Goal: Information Seeking & Learning: Learn about a topic

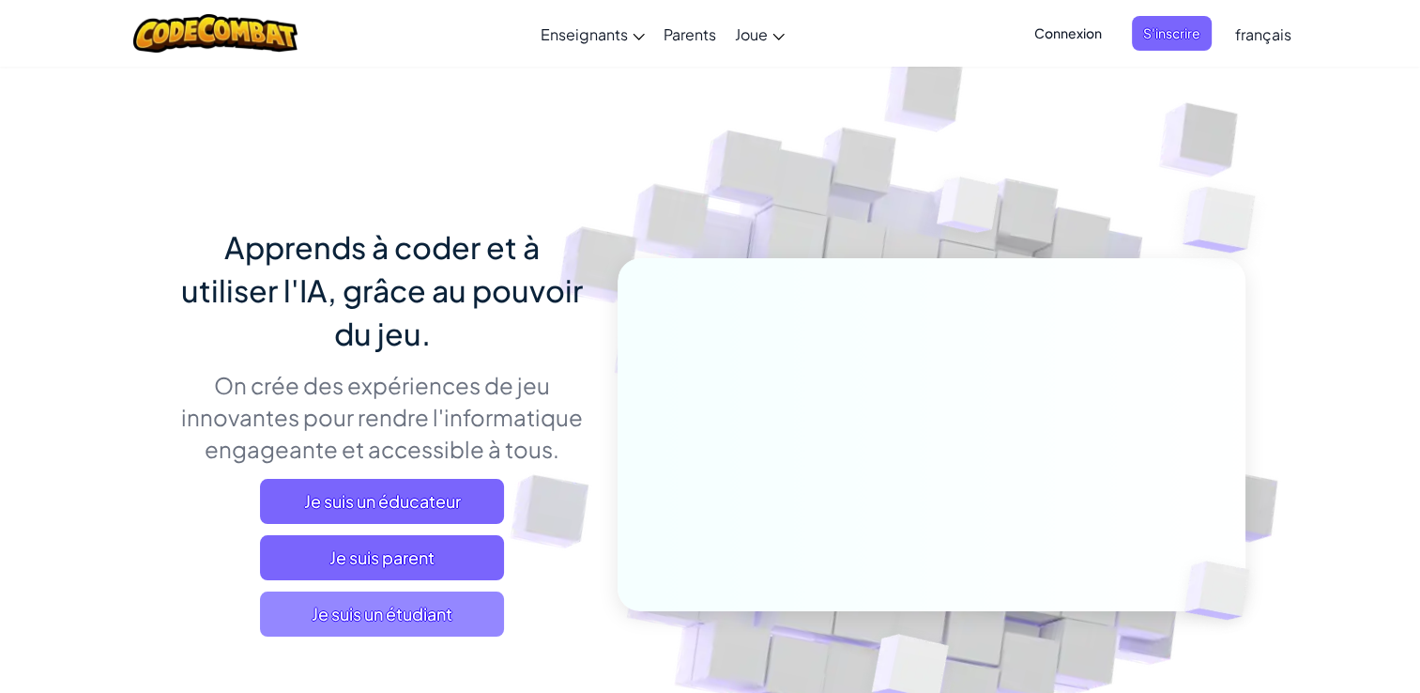
click at [394, 626] on span "Je suis un étudiant" at bounding box center [382, 613] width 244 height 45
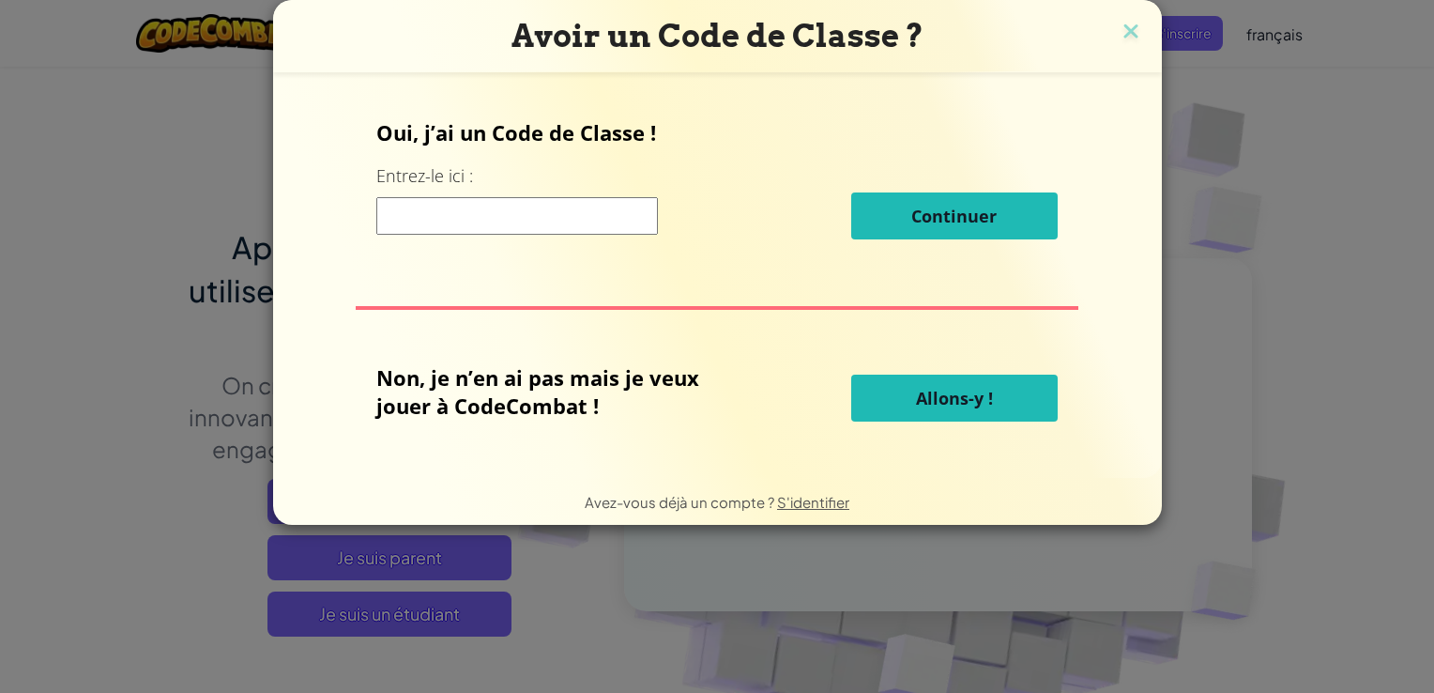
click at [524, 229] on input at bounding box center [517, 216] width 282 height 38
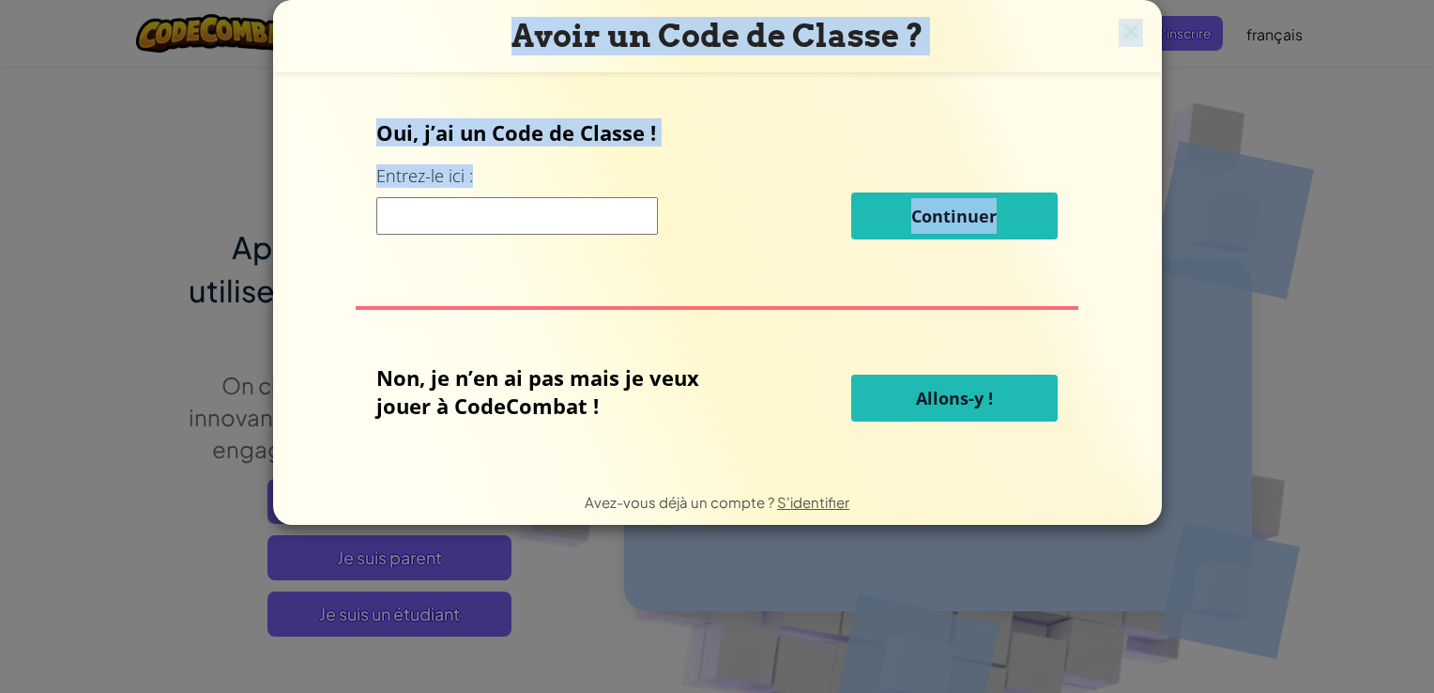
click at [1138, 47] on h3 "Avoir un Code de Classe ?" at bounding box center [717, 36] width 861 height 38
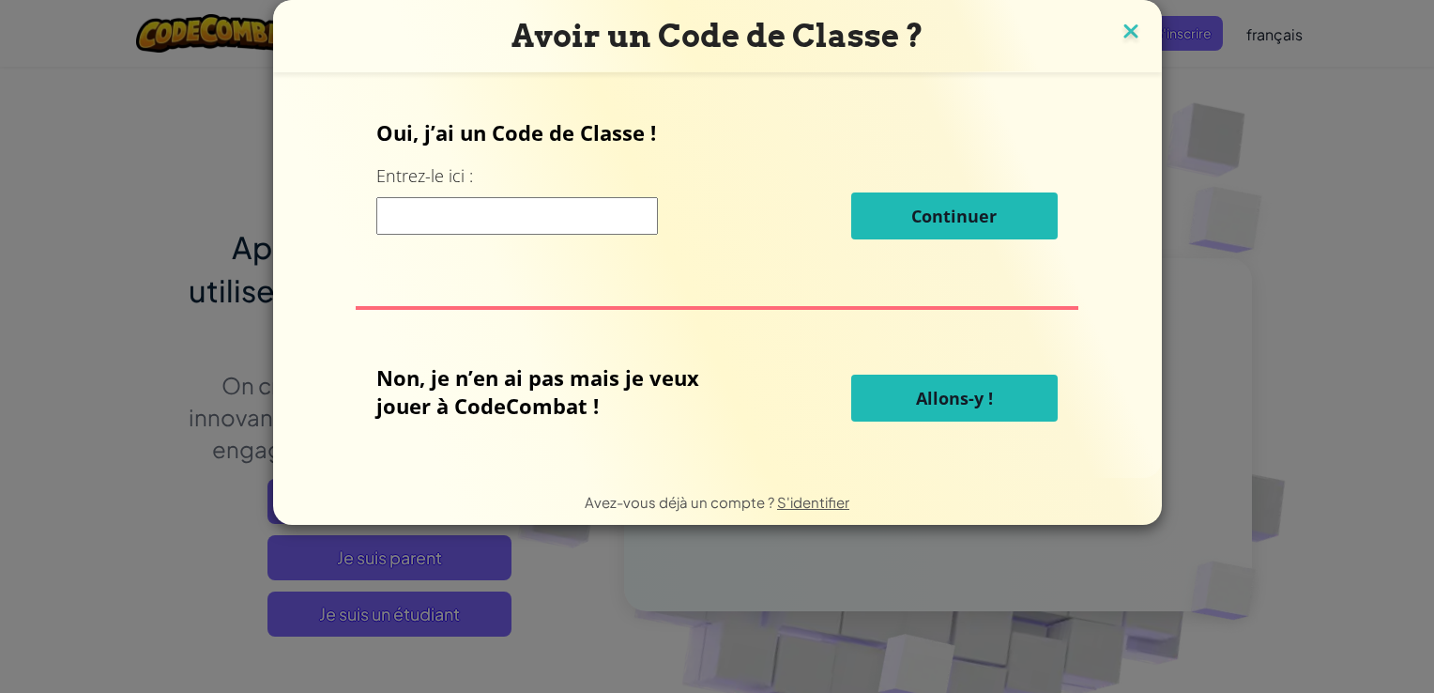
click at [1130, 39] on img at bounding box center [1131, 33] width 24 height 28
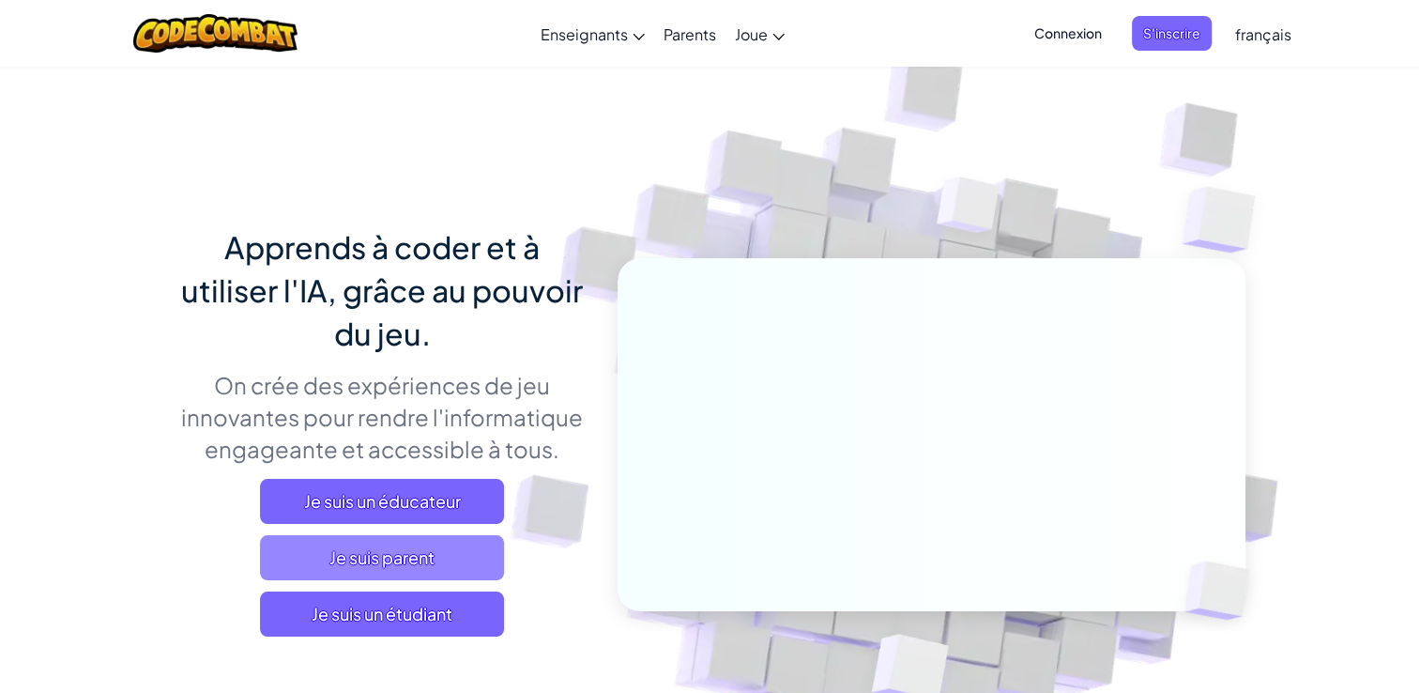
click at [381, 543] on span "Je suis parent" at bounding box center [382, 557] width 244 height 45
